Goal: Task Accomplishment & Management: Manage account settings

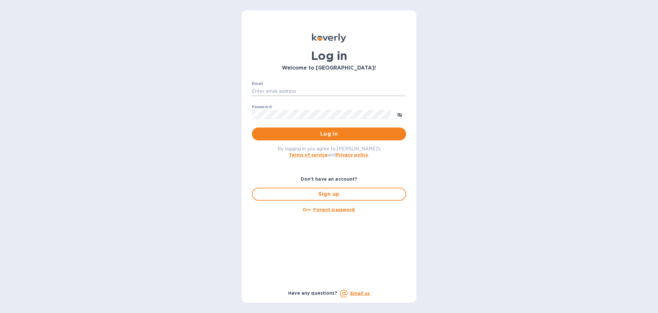
click at [298, 91] on input "Email" at bounding box center [329, 91] width 154 height 10
type input "[PERSON_NAME][EMAIL_ADDRESS][DOMAIN_NAME]"
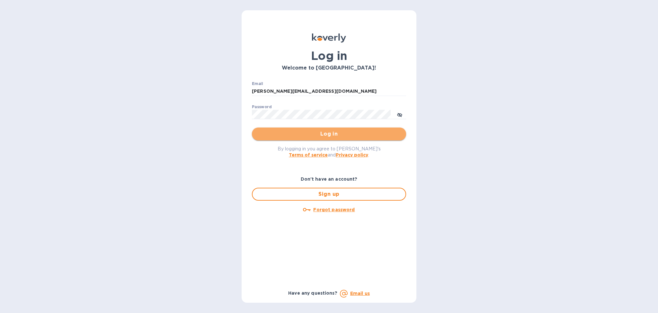
click at [311, 128] on button "Log in" at bounding box center [329, 133] width 154 height 13
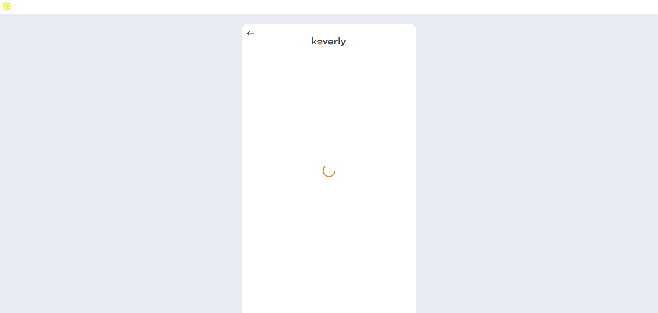
click at [251, 30] on icon at bounding box center [251, 34] width 8 height 8
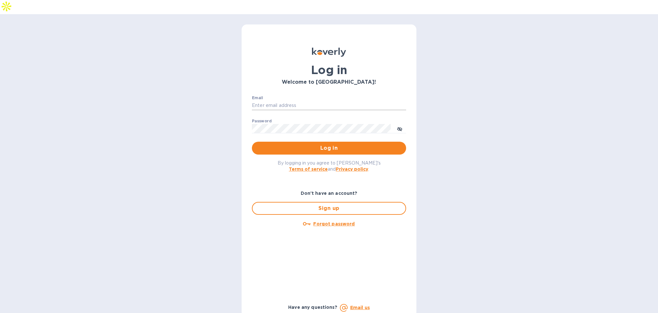
click at [290, 101] on input "Email" at bounding box center [329, 106] width 154 height 10
type input "[PERSON_NAME][EMAIL_ADDRESS][DOMAIN_NAME]"
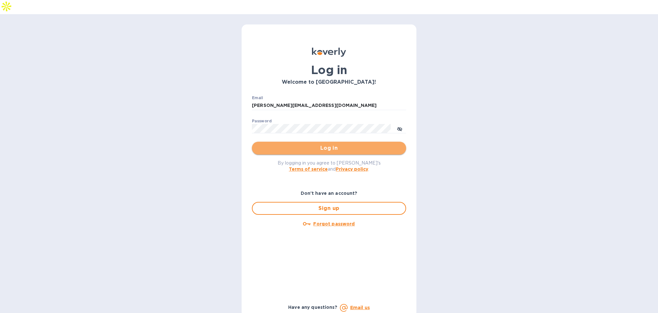
click at [318, 144] on span "Log in" at bounding box center [329, 148] width 144 height 8
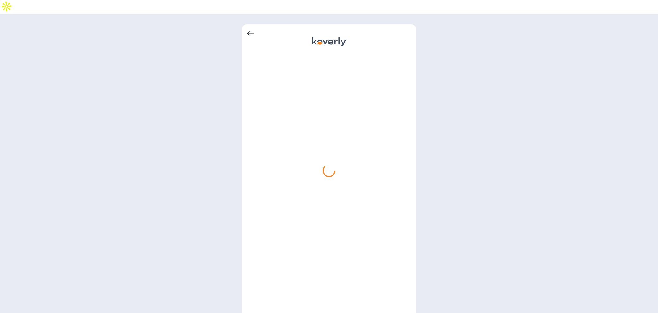
click at [251, 30] on icon at bounding box center [251, 34] width 8 height 8
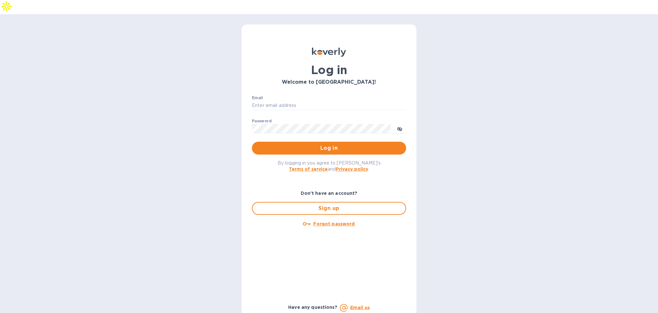
click at [307, 95] on div "Email ​" at bounding box center [329, 106] width 154 height 23
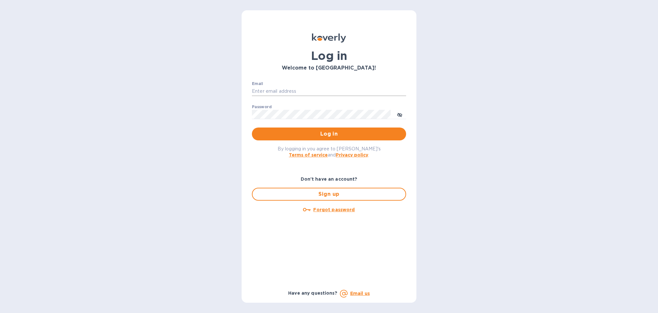
click at [278, 92] on input "Email" at bounding box center [329, 91] width 154 height 10
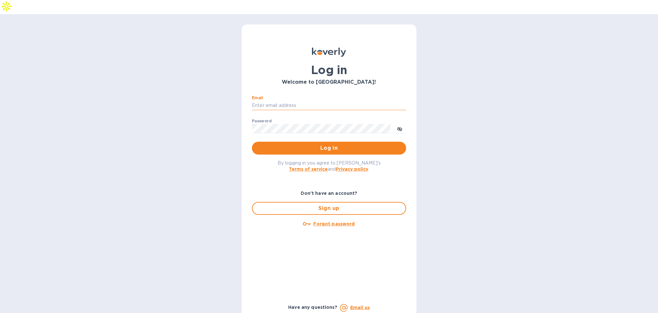
click at [291, 101] on input "Email" at bounding box center [329, 106] width 154 height 10
type input "[PERSON_NAME][EMAIL_ADDRESS][DOMAIN_NAME]"
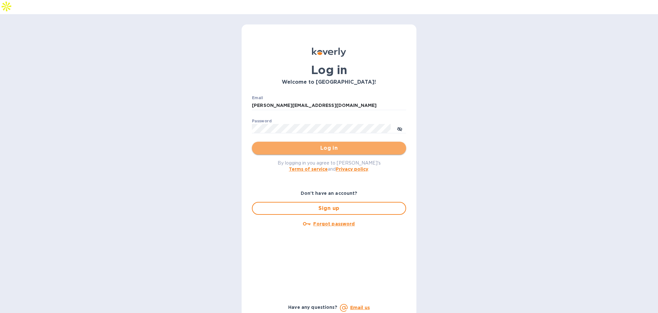
click at [320, 144] on span "Log in" at bounding box center [329, 148] width 144 height 8
